Goal: Task Accomplishment & Management: Complete application form

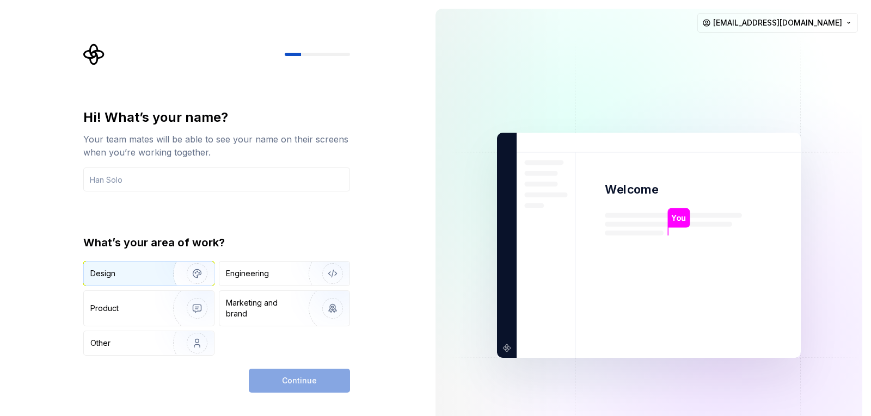
click at [179, 276] on img "button" at bounding box center [190, 273] width 70 height 73
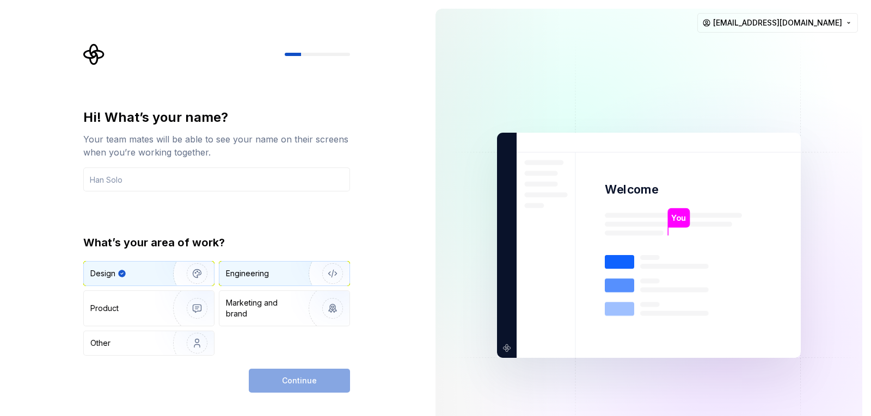
click at [298, 278] on img "button" at bounding box center [326, 273] width 70 height 73
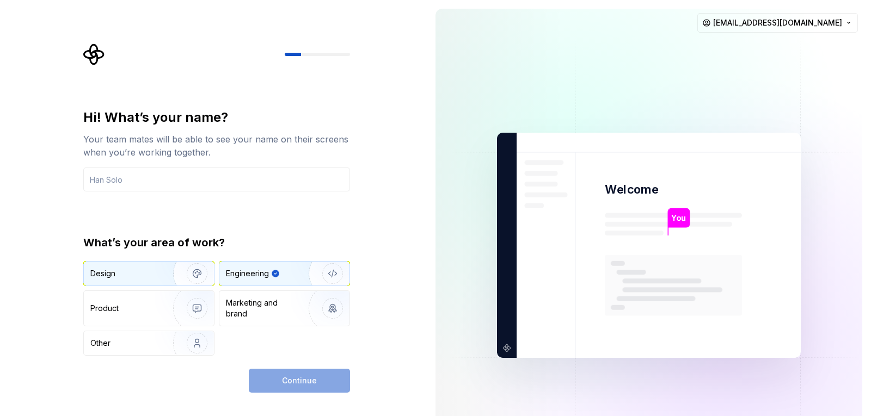
click at [175, 268] on img "button" at bounding box center [190, 273] width 70 height 73
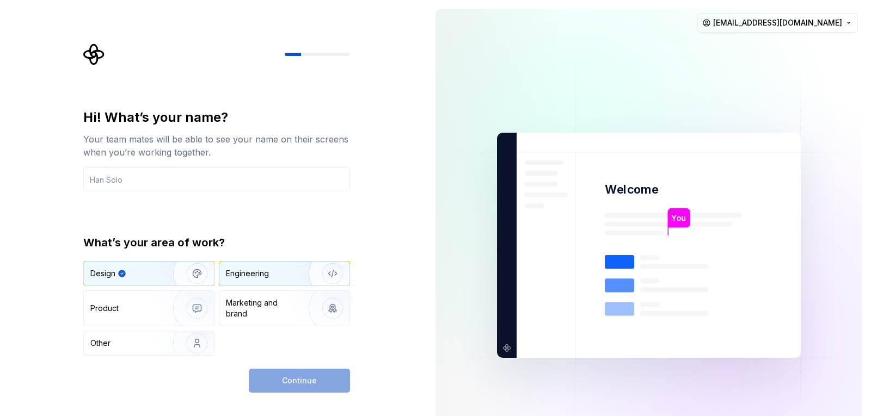
click at [282, 276] on div "Engineering" at bounding box center [269, 273] width 87 height 11
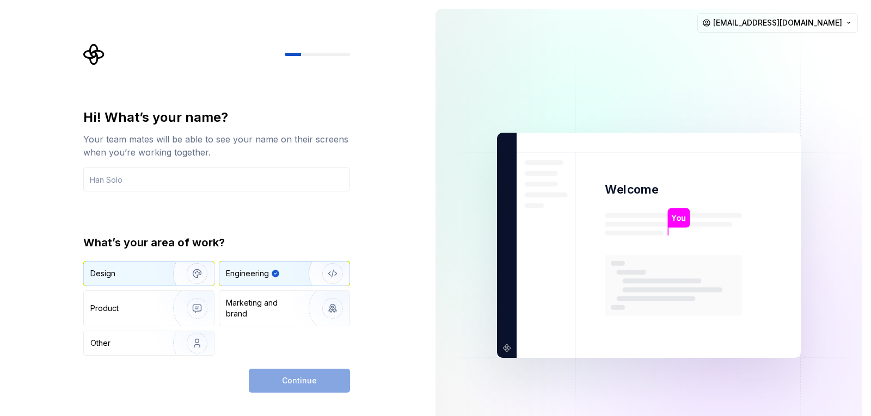
click at [163, 274] on img "button" at bounding box center [190, 273] width 70 height 73
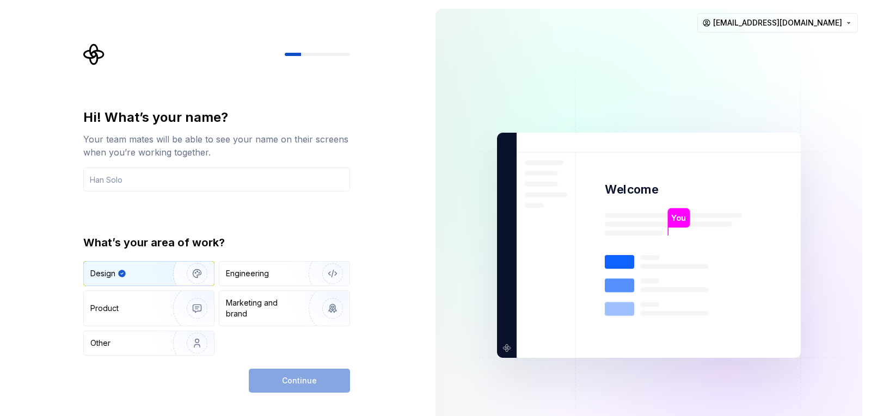
click at [301, 378] on div "Continue" at bounding box center [299, 381] width 101 height 24
click at [200, 272] on img "button" at bounding box center [190, 273] width 70 height 73
click at [317, 371] on div "Continue" at bounding box center [299, 381] width 101 height 24
click at [279, 274] on div "Engineering" at bounding box center [269, 273] width 87 height 11
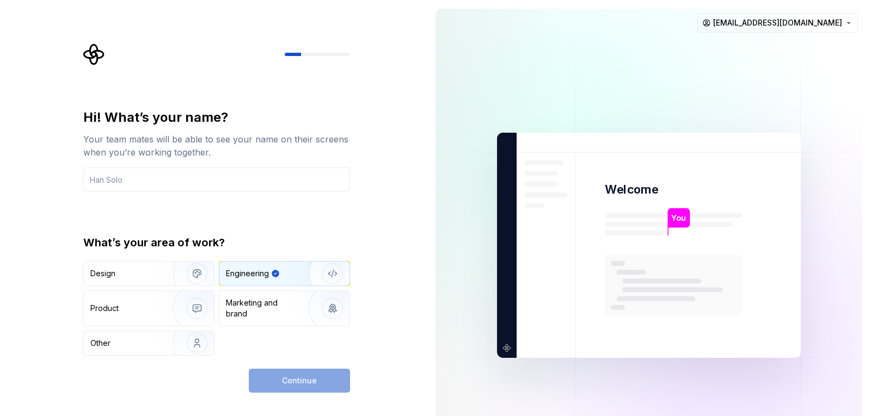
click at [319, 392] on div "Continue" at bounding box center [299, 381] width 101 height 24
click at [167, 181] on input "text" at bounding box center [216, 180] width 267 height 24
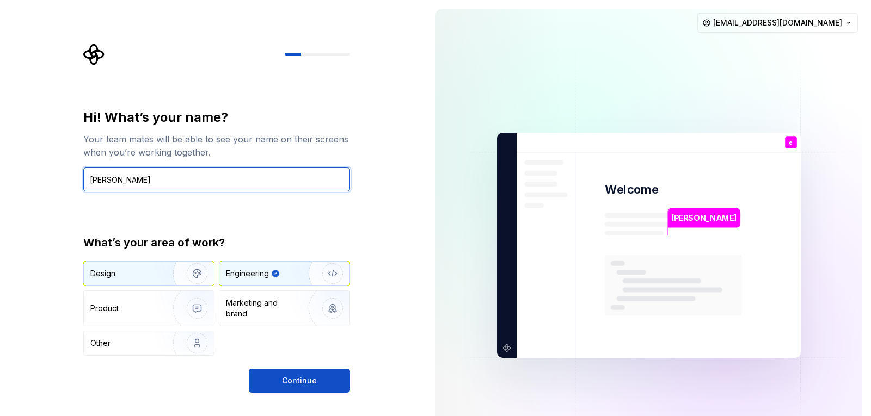
type input "[PERSON_NAME]"
click at [161, 270] on img "button" at bounding box center [190, 273] width 70 height 73
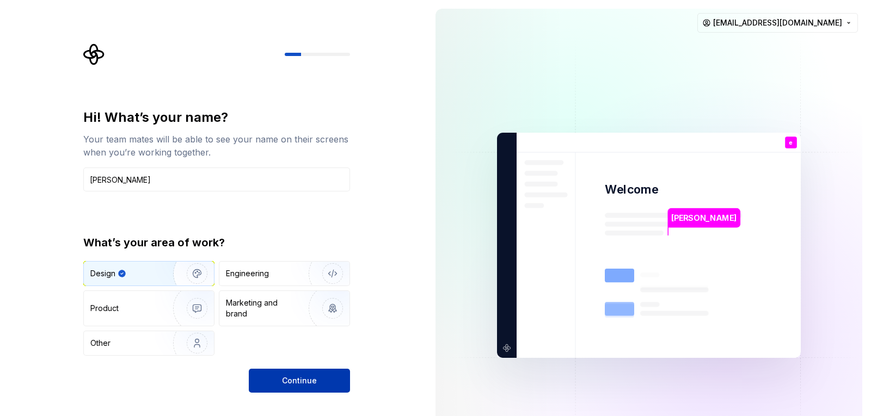
click at [298, 376] on span "Continue" at bounding box center [299, 381] width 35 height 11
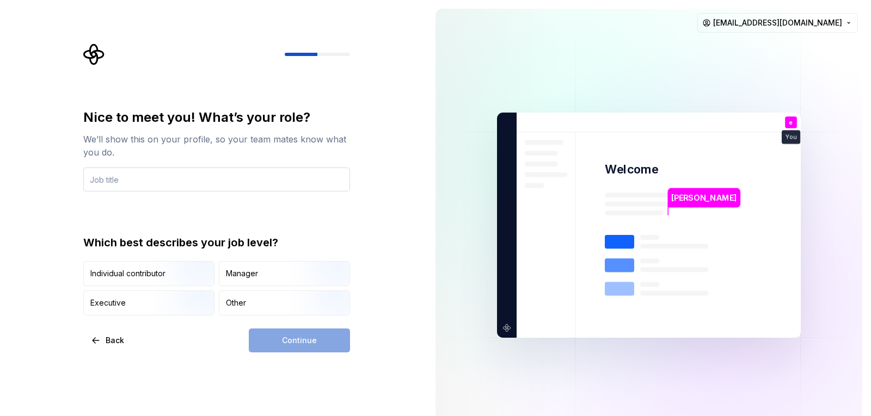
click at [127, 180] on input "text" at bounding box center [216, 180] width 267 height 24
click at [128, 177] on input "text" at bounding box center [216, 180] width 267 height 24
type input "dba"
click at [176, 282] on img "button" at bounding box center [188, 287] width 70 height 73
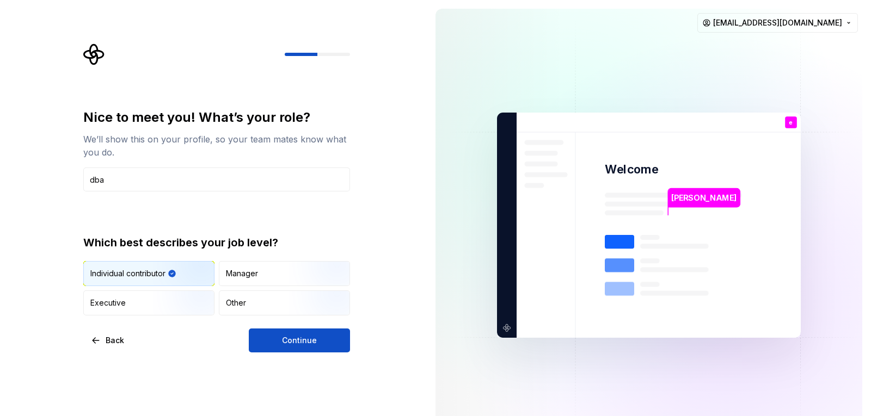
click at [285, 328] on div "Nice to meet you! What’s your role? We’ll show this on your profile, so your te…" at bounding box center [216, 231] width 267 height 244
click at [286, 340] on span "Continue" at bounding box center [299, 340] width 35 height 11
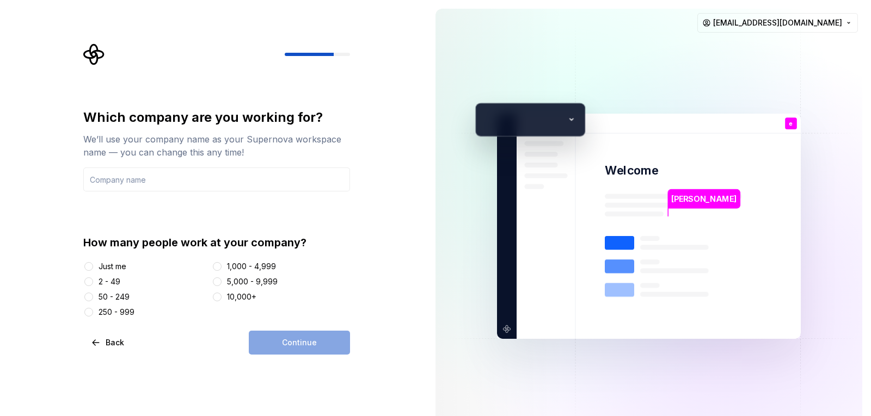
click at [100, 266] on div "Just me" at bounding box center [113, 266] width 28 height 11
click at [93, 266] on button "Just me" at bounding box center [88, 266] width 9 height 9
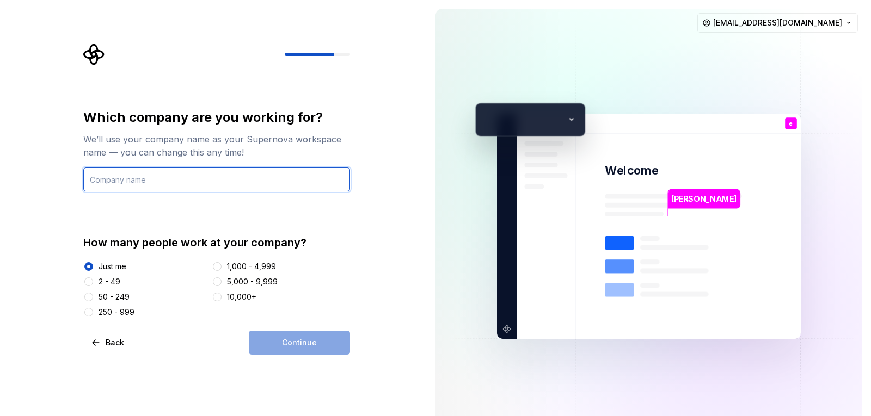
click at [200, 182] on input "text" at bounding box center [216, 180] width 267 height 24
type input "avz"
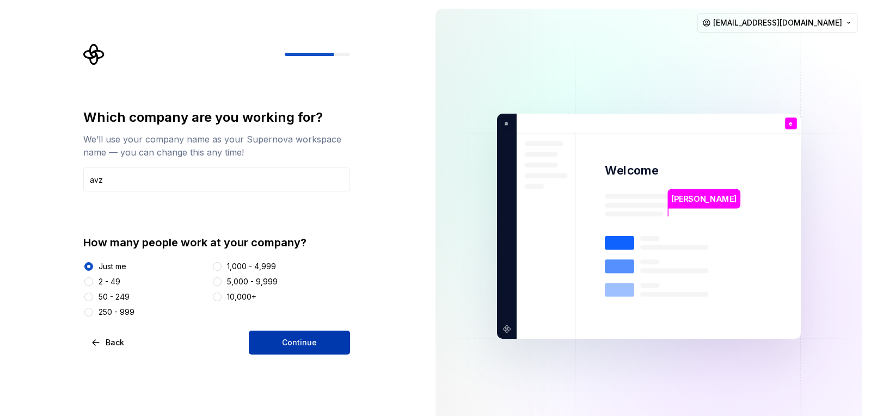
click at [296, 338] on span "Continue" at bounding box center [299, 342] width 35 height 11
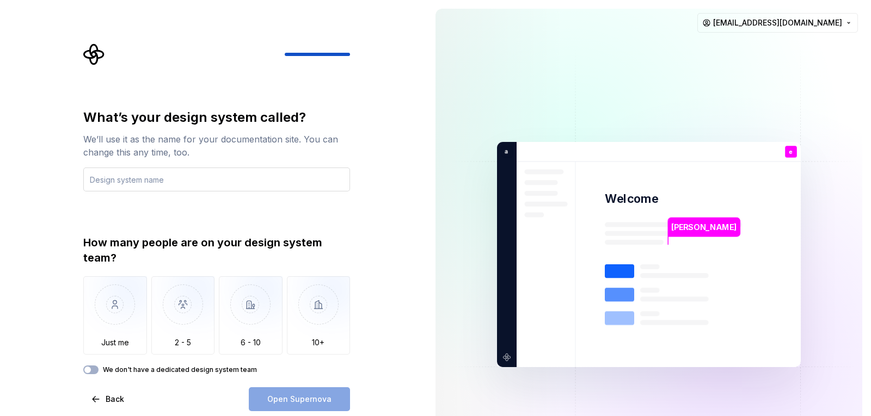
click at [194, 183] on input "text" at bounding box center [216, 180] width 267 height 24
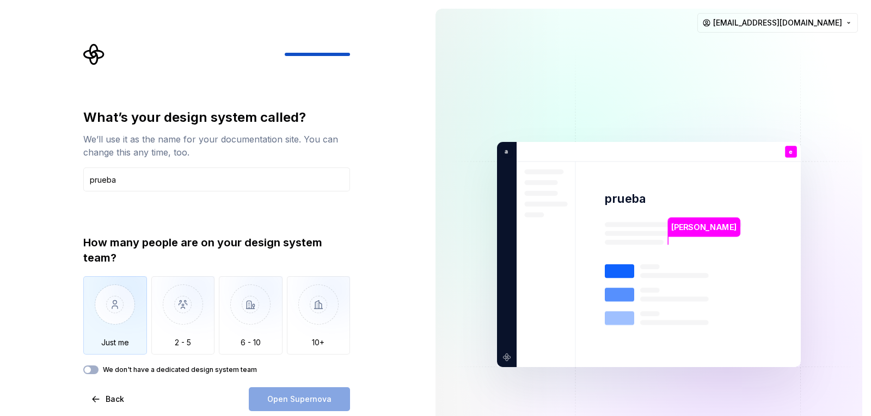
type input "prueba"
click at [104, 306] on img "button" at bounding box center [115, 312] width 64 height 73
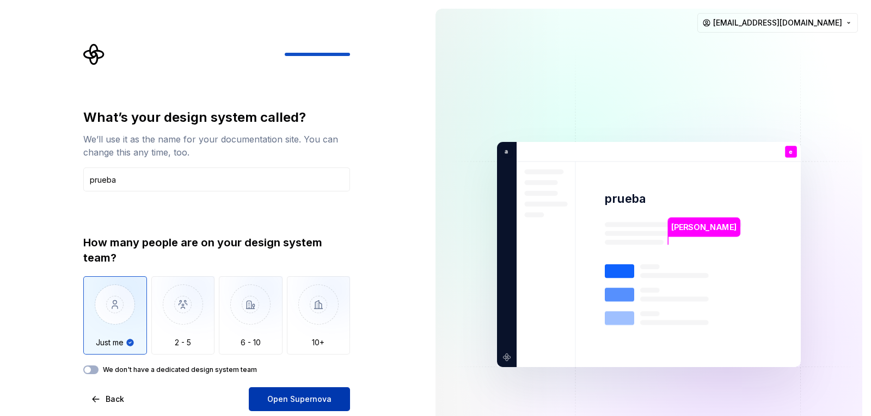
click at [307, 396] on span "Open Supernova" at bounding box center [299, 399] width 64 height 11
